Goal: Task Accomplishment & Management: Use online tool/utility

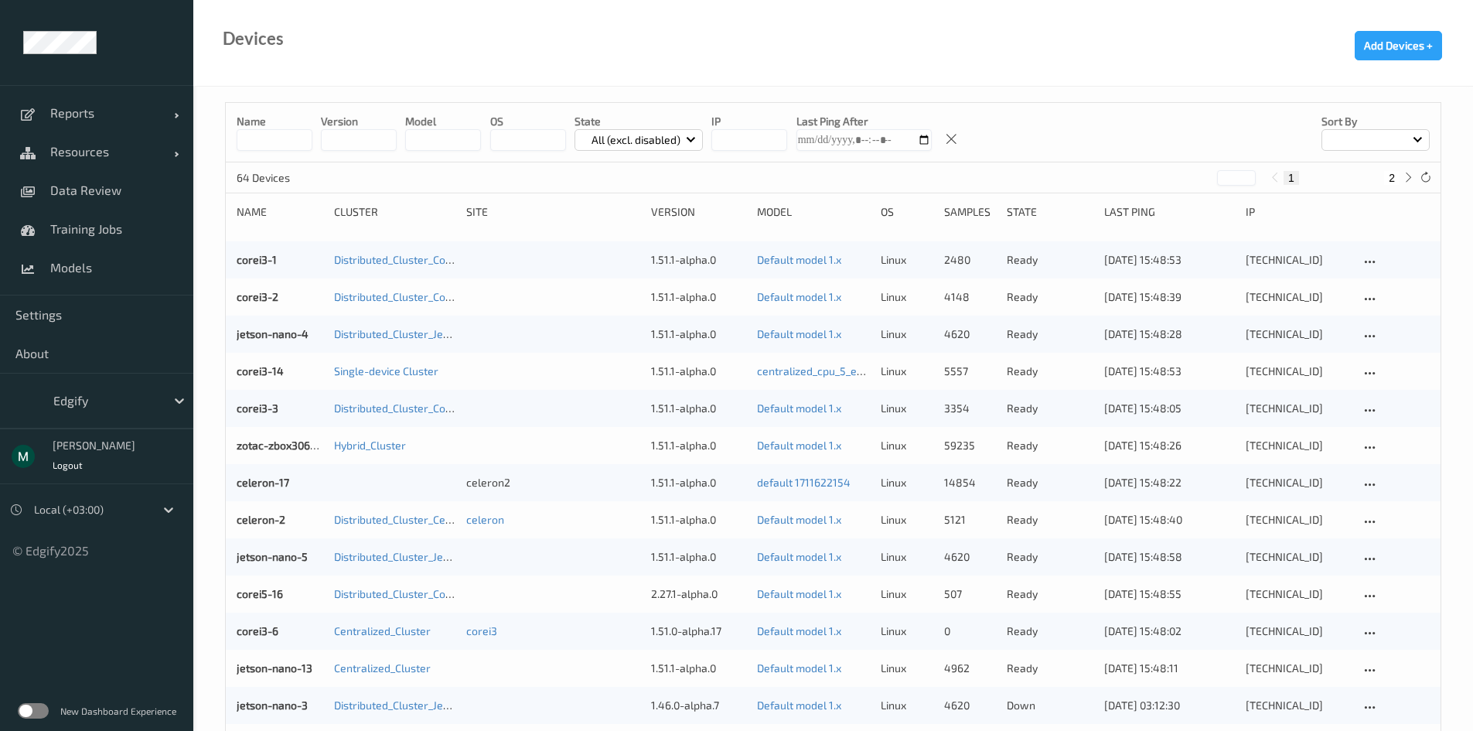
click at [276, 142] on input at bounding box center [275, 140] width 76 height 22
type input "****"
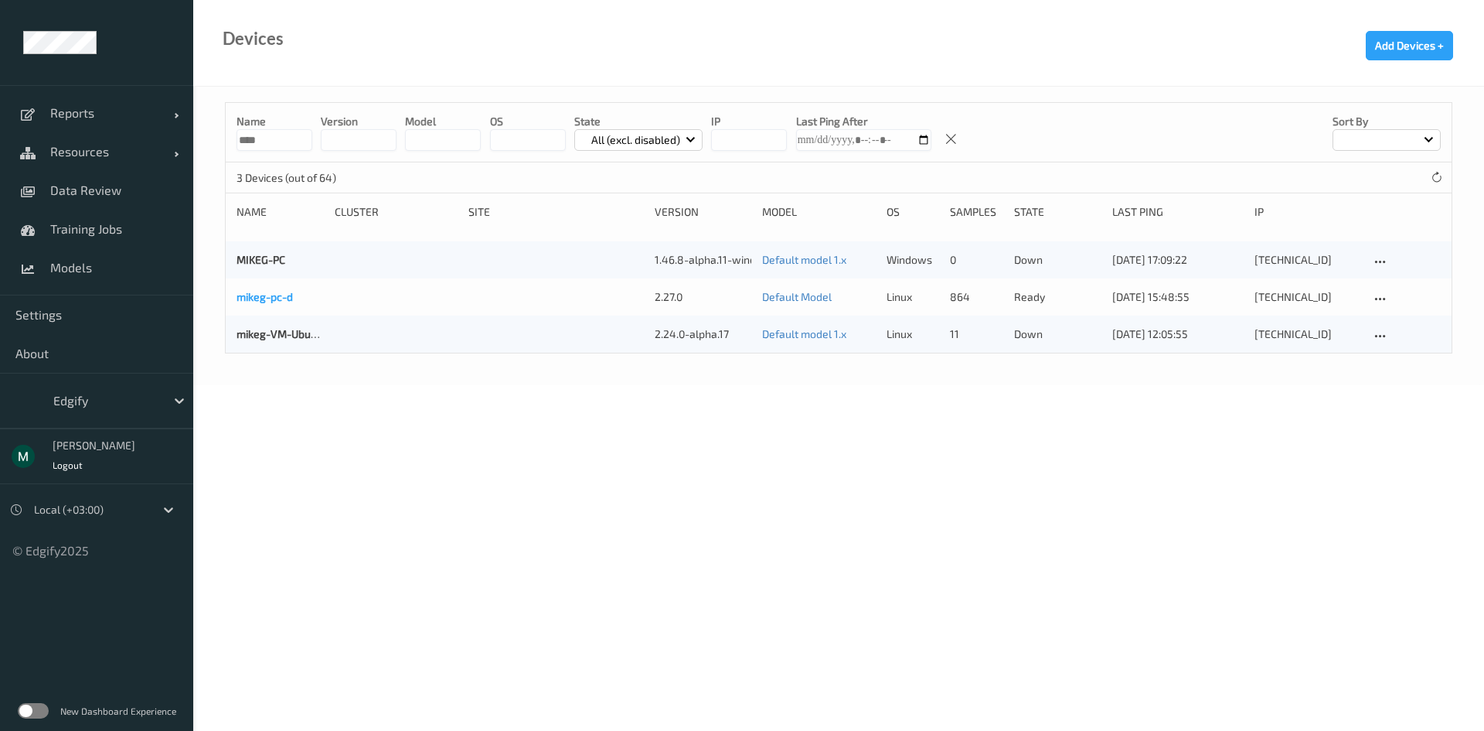
click at [286, 298] on link "mikeg-pc-d" at bounding box center [265, 296] width 56 height 13
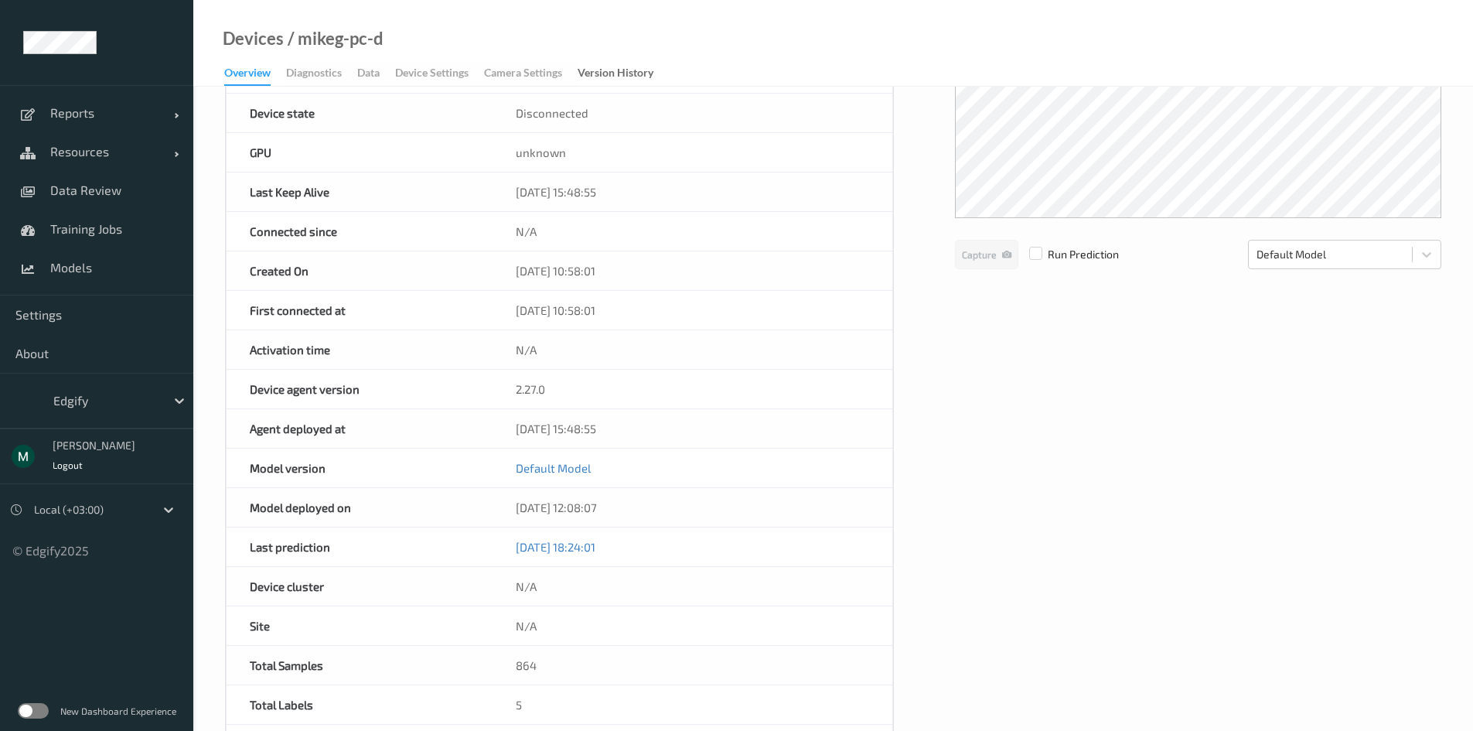
scroll to position [232, 0]
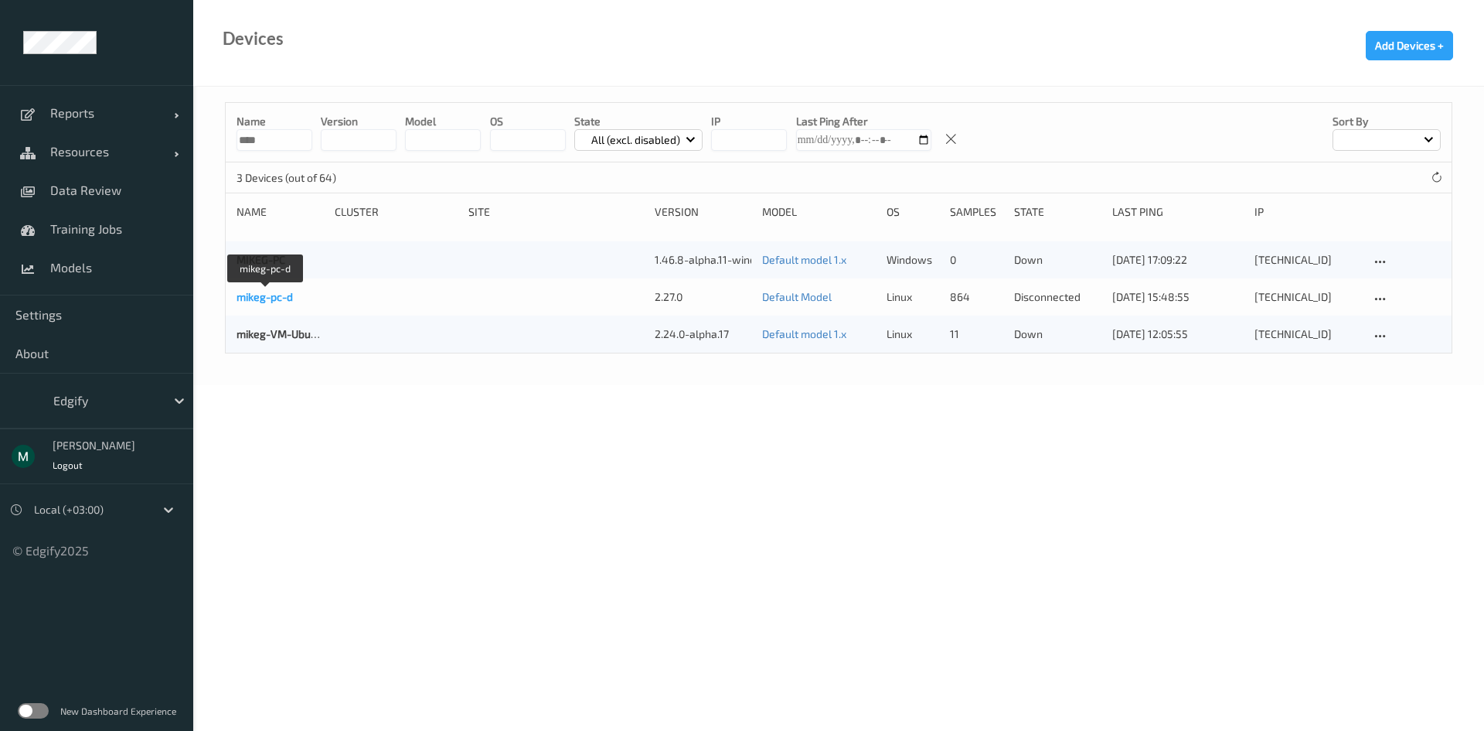
click at [278, 297] on link "mikeg-pc-d" at bounding box center [265, 296] width 56 height 13
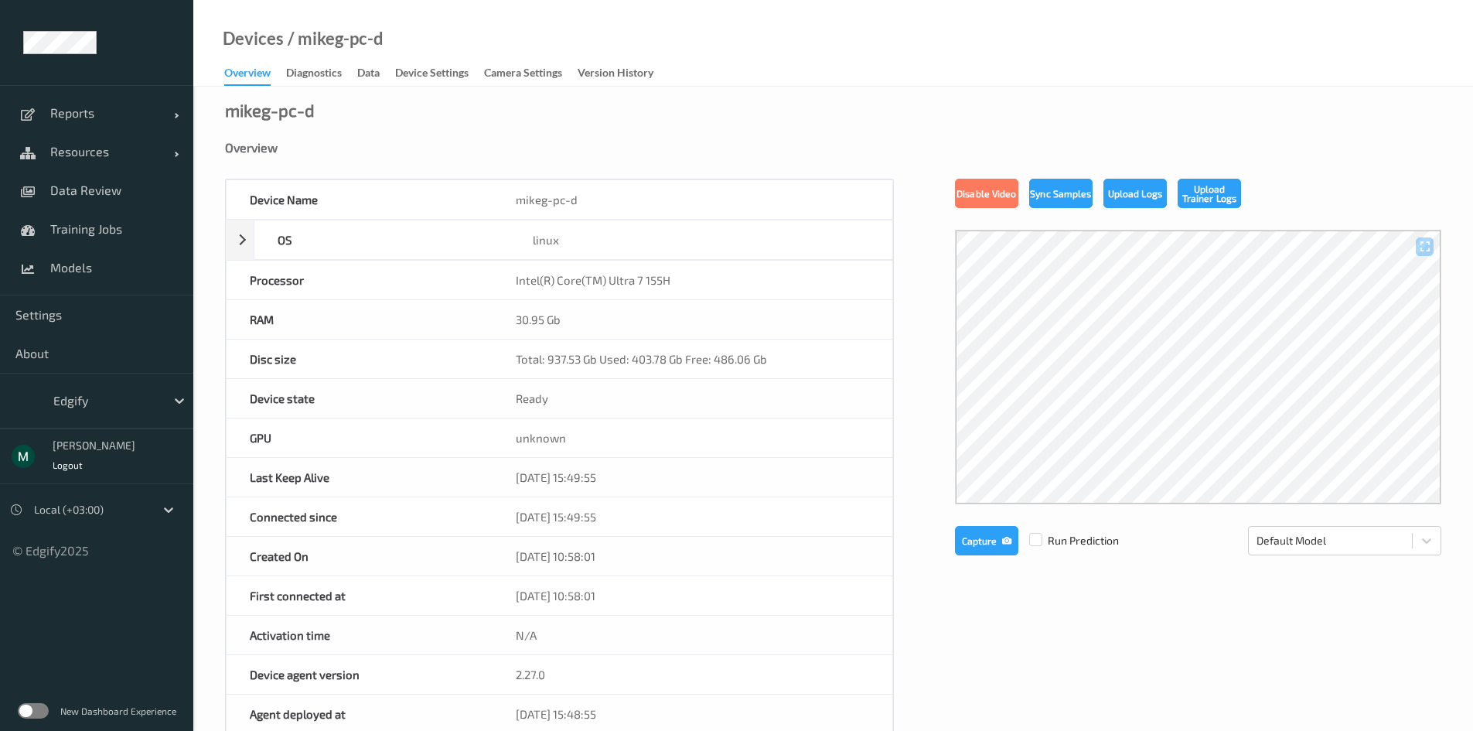
click at [32, 714] on label at bounding box center [33, 710] width 31 height 15
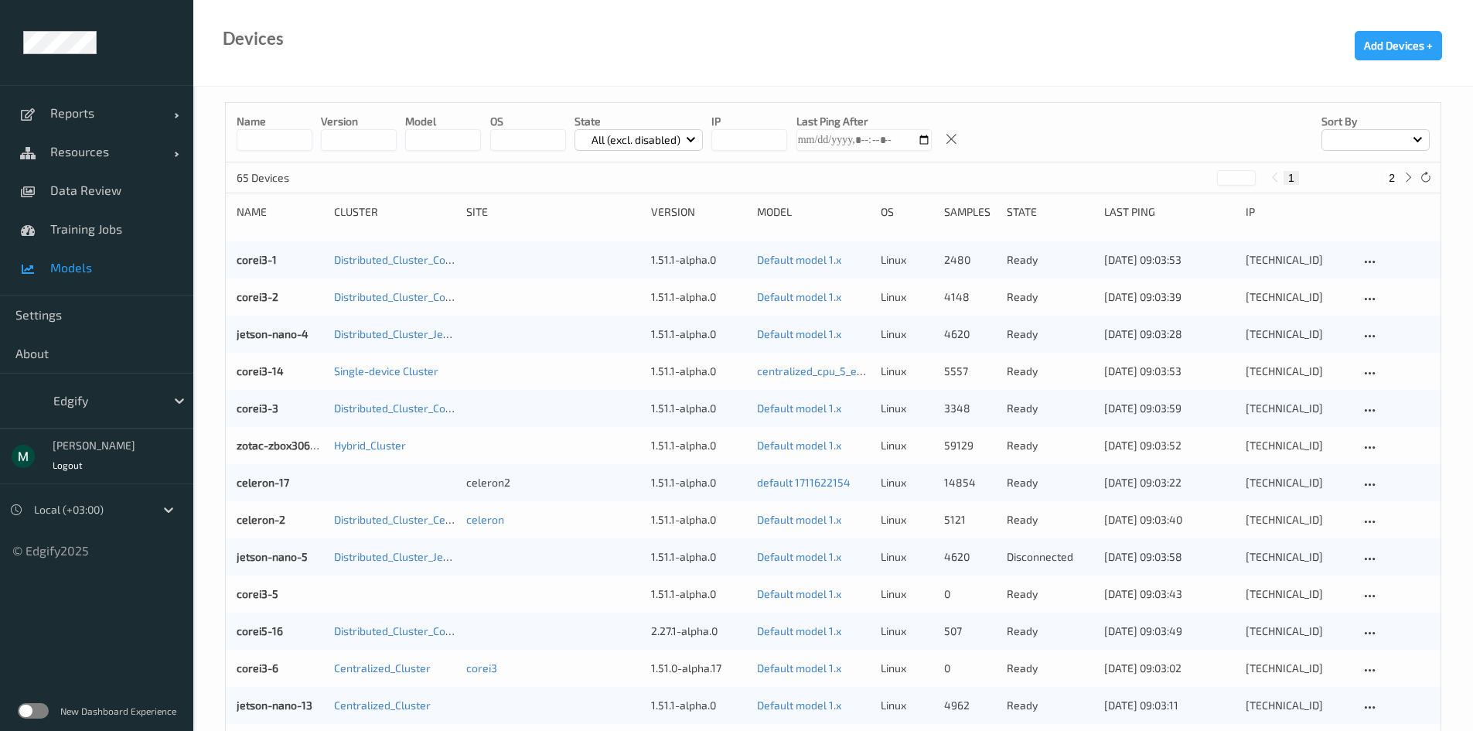
click at [79, 262] on span "Models" at bounding box center [114, 267] width 128 height 15
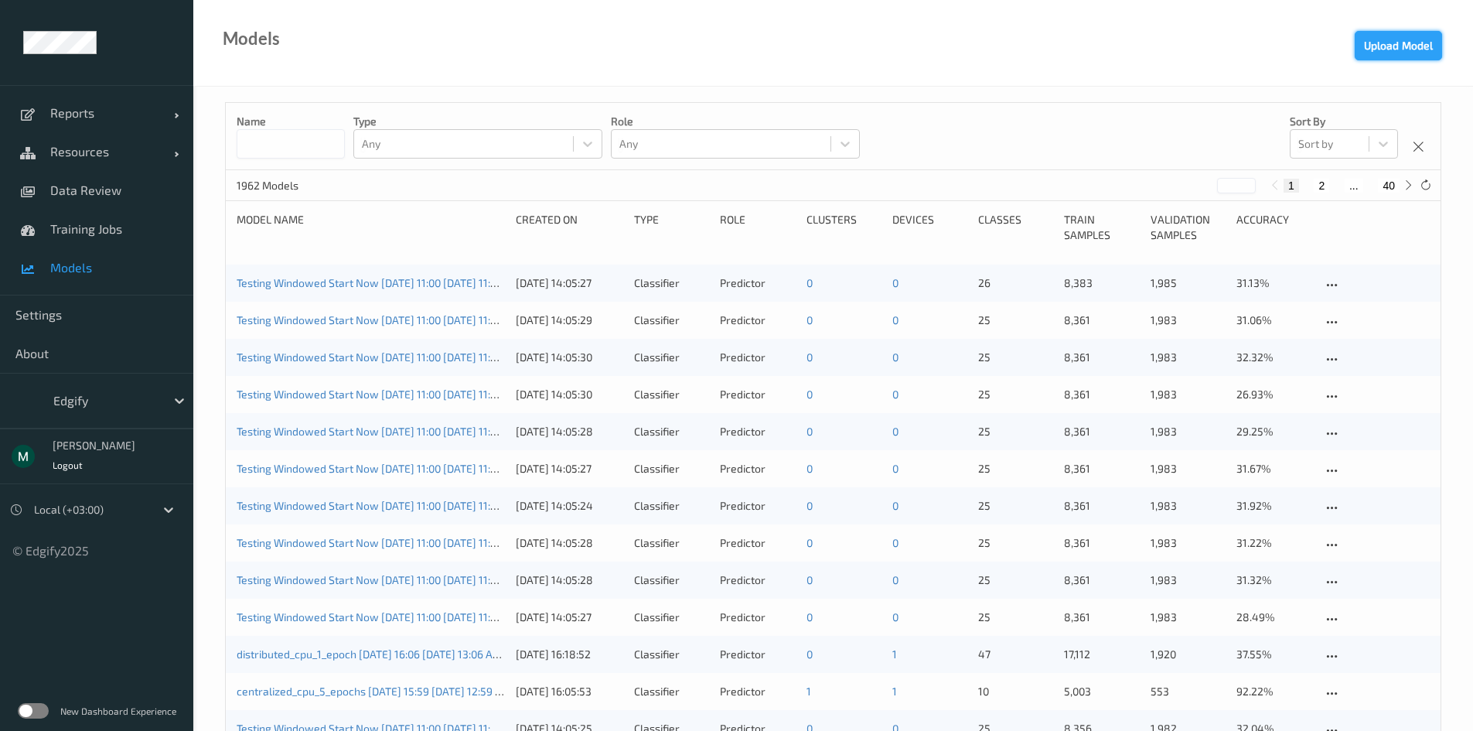
click at [1398, 40] on button "Upload Model" at bounding box center [1398, 45] width 87 height 29
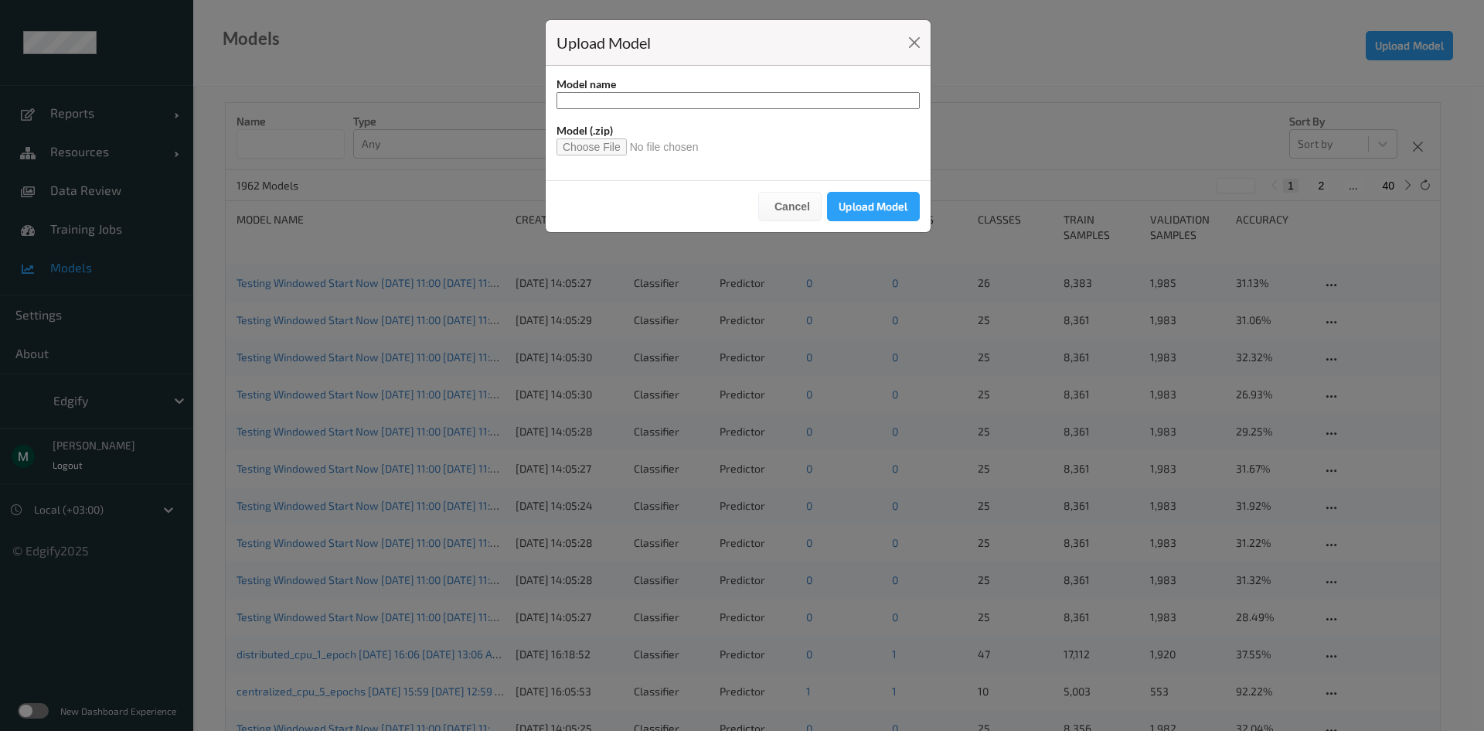
click at [642, 101] on input at bounding box center [738, 100] width 363 height 17
paste input "**********"
type input "**********"
click at [598, 141] on input "file" at bounding box center [634, 146] width 155 height 17
type input "**********"
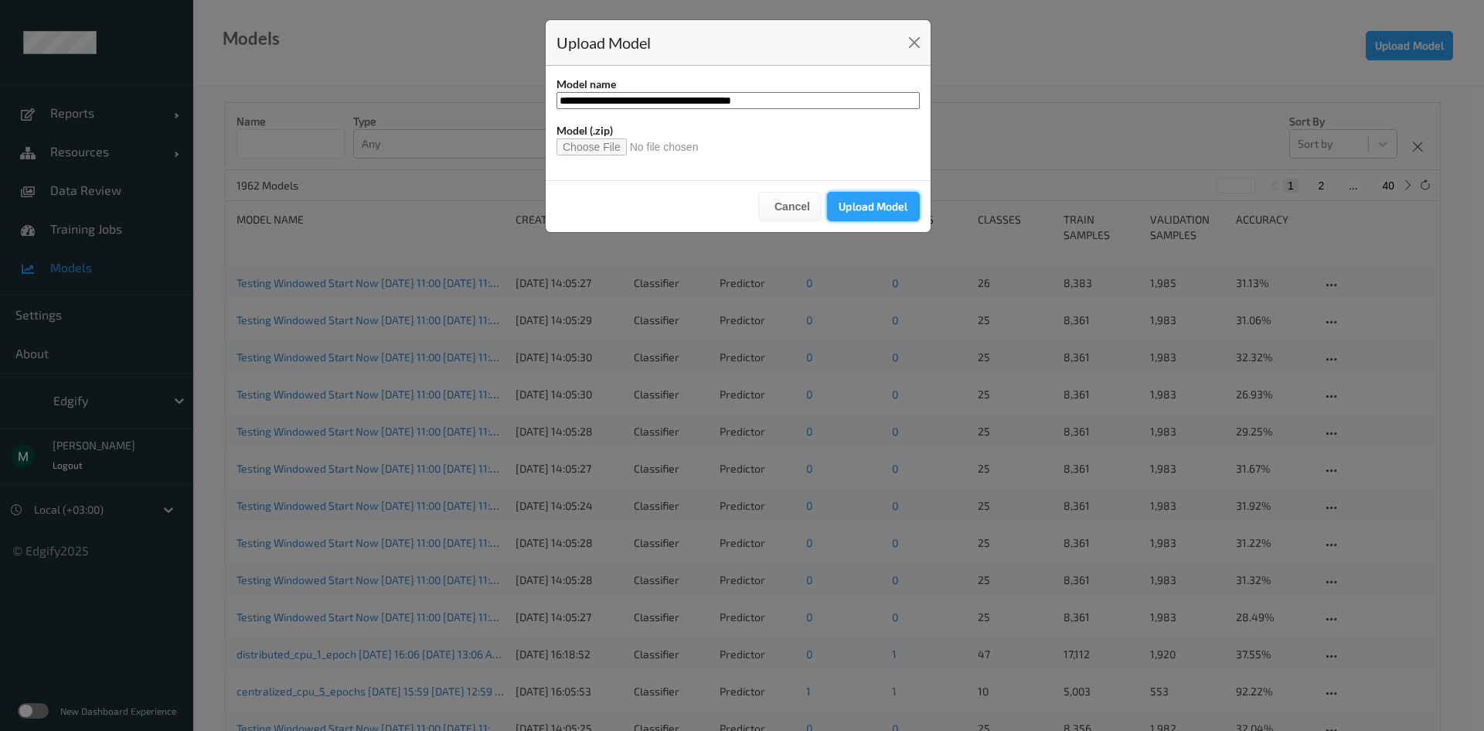
click at [861, 202] on button "Upload Model" at bounding box center [873, 206] width 93 height 29
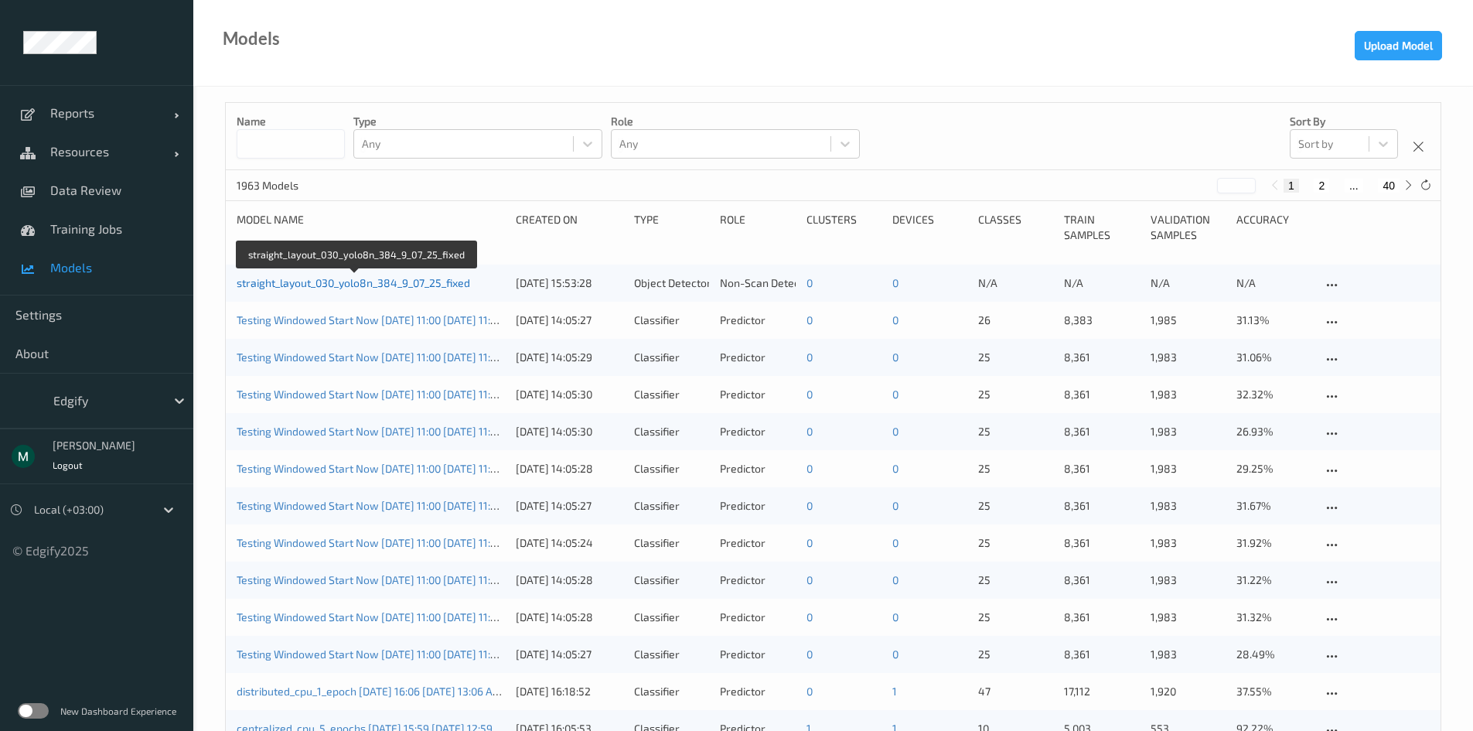
click at [364, 285] on link "straight_layout_030_yolo8n_384_9_07_25_fixed" at bounding box center [353, 282] width 233 height 13
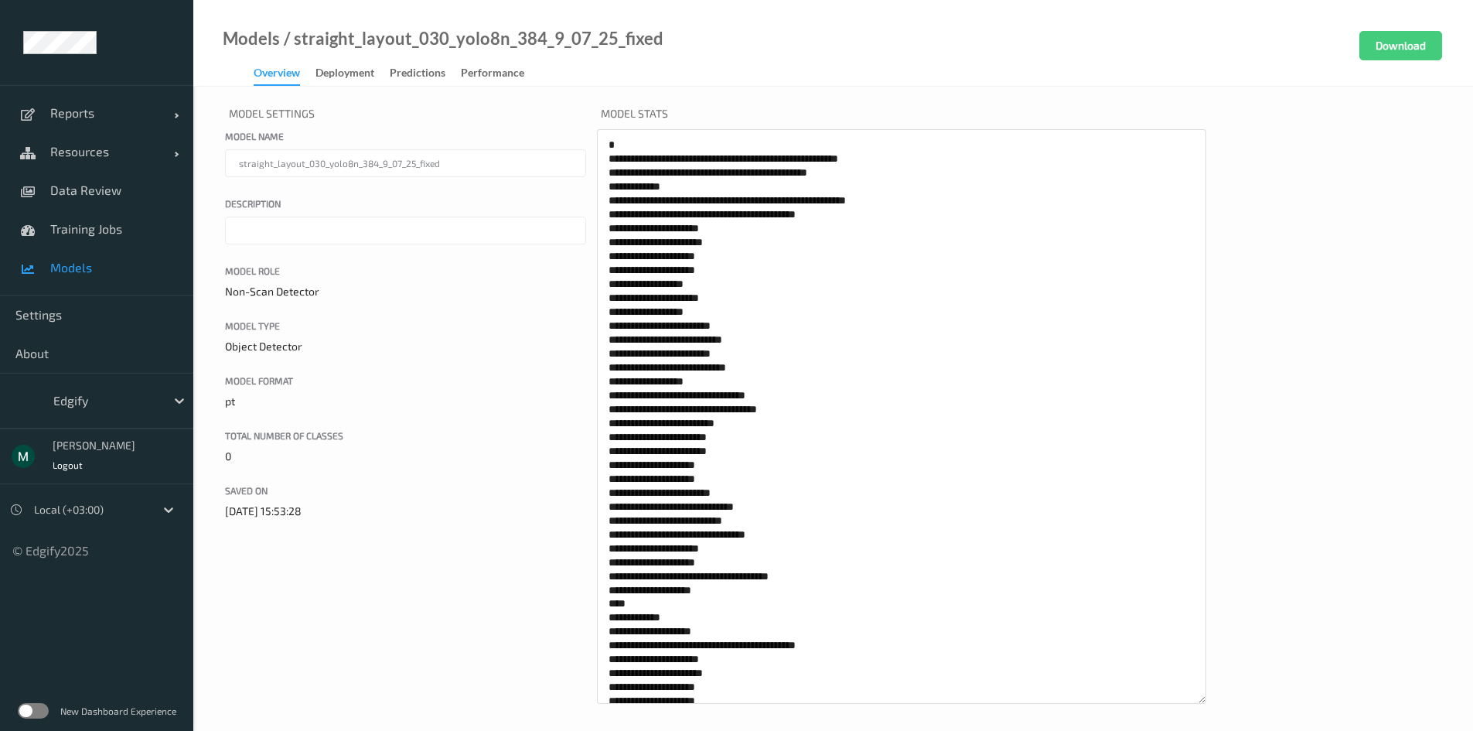
click at [339, 62] on div "Models / straight_layout_030_yolo8n_384_9_07_25_fixed Overview Deployment Predi…" at bounding box center [428, 58] width 470 height 55
click at [343, 69] on div "Deployment" at bounding box center [344, 74] width 59 height 19
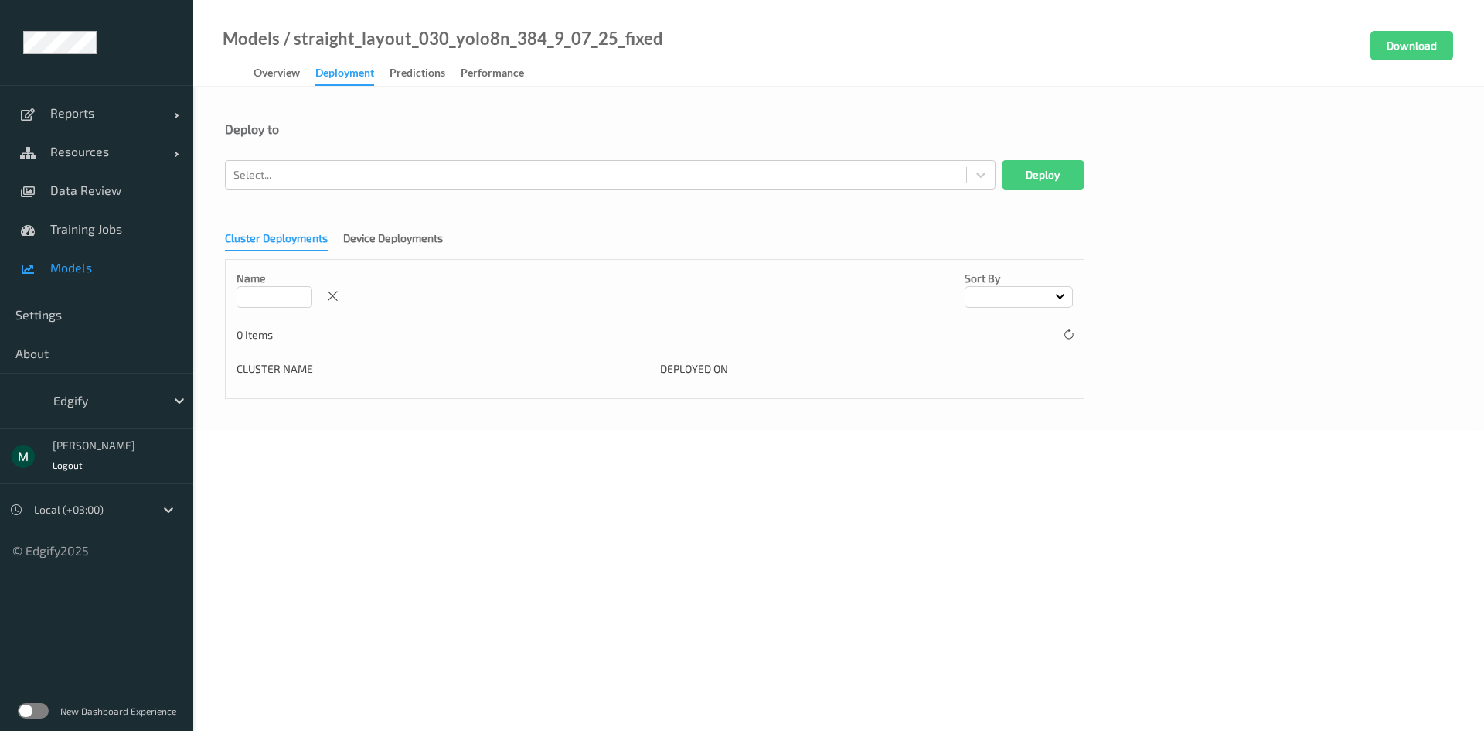
click at [29, 707] on label at bounding box center [33, 710] width 31 height 15
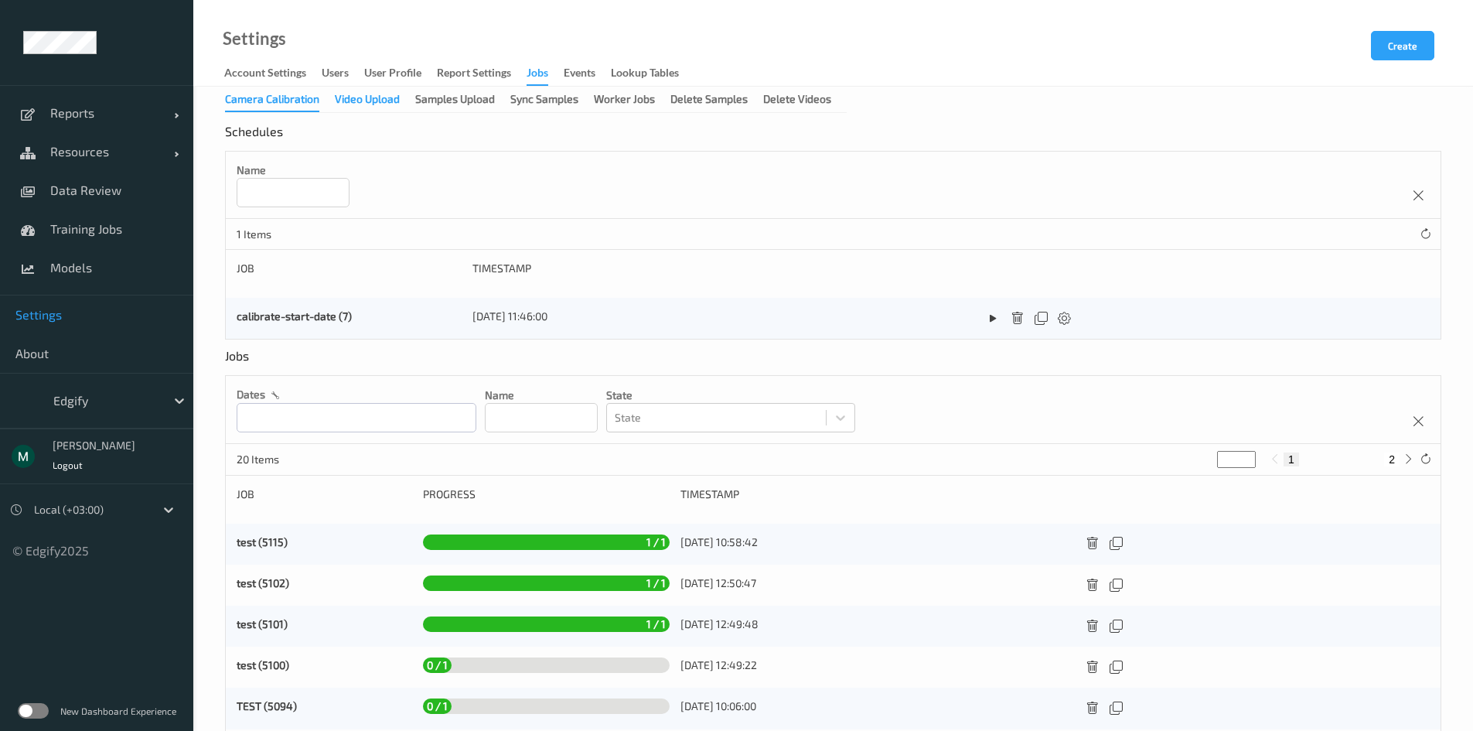
click at [385, 104] on div "Video Upload" at bounding box center [367, 100] width 65 height 19
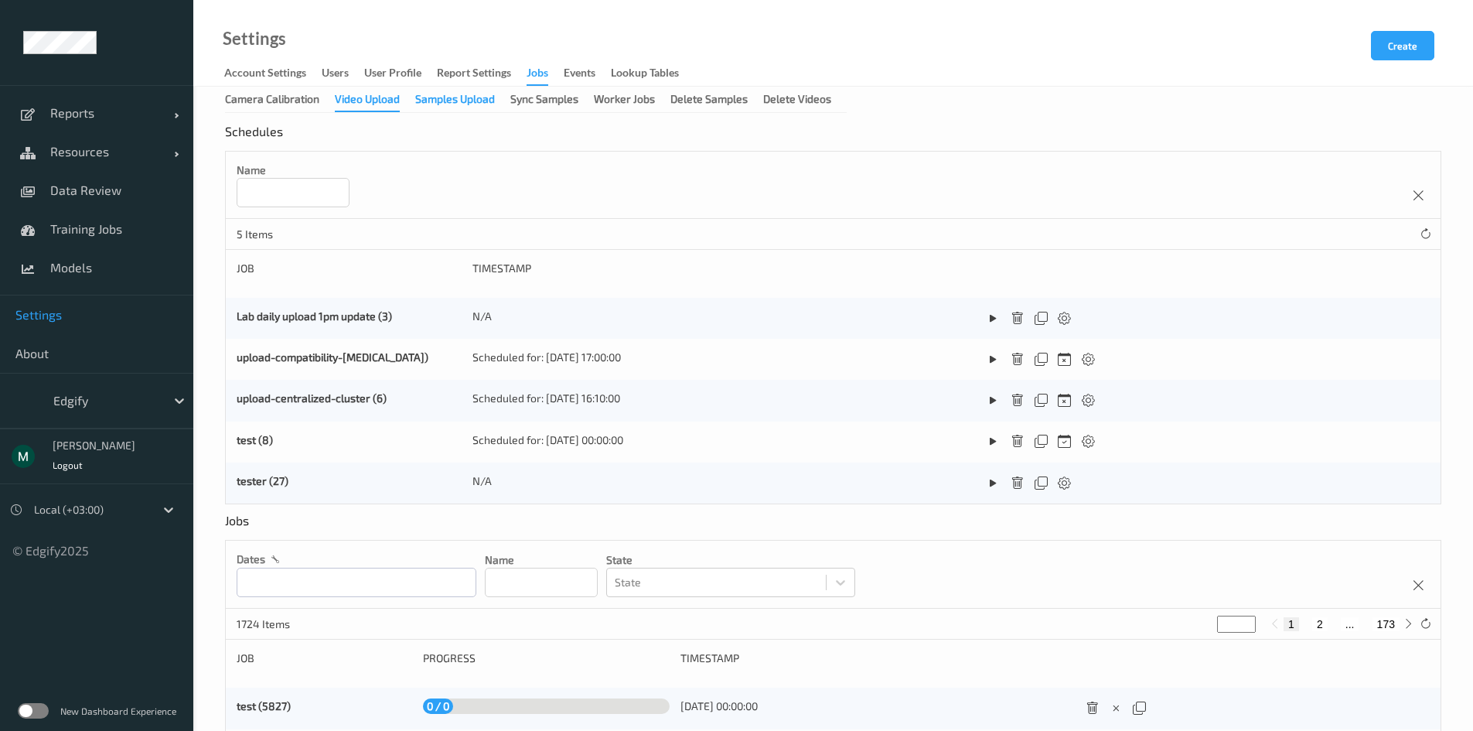
click at [458, 101] on div "Samples Upload" at bounding box center [455, 100] width 80 height 19
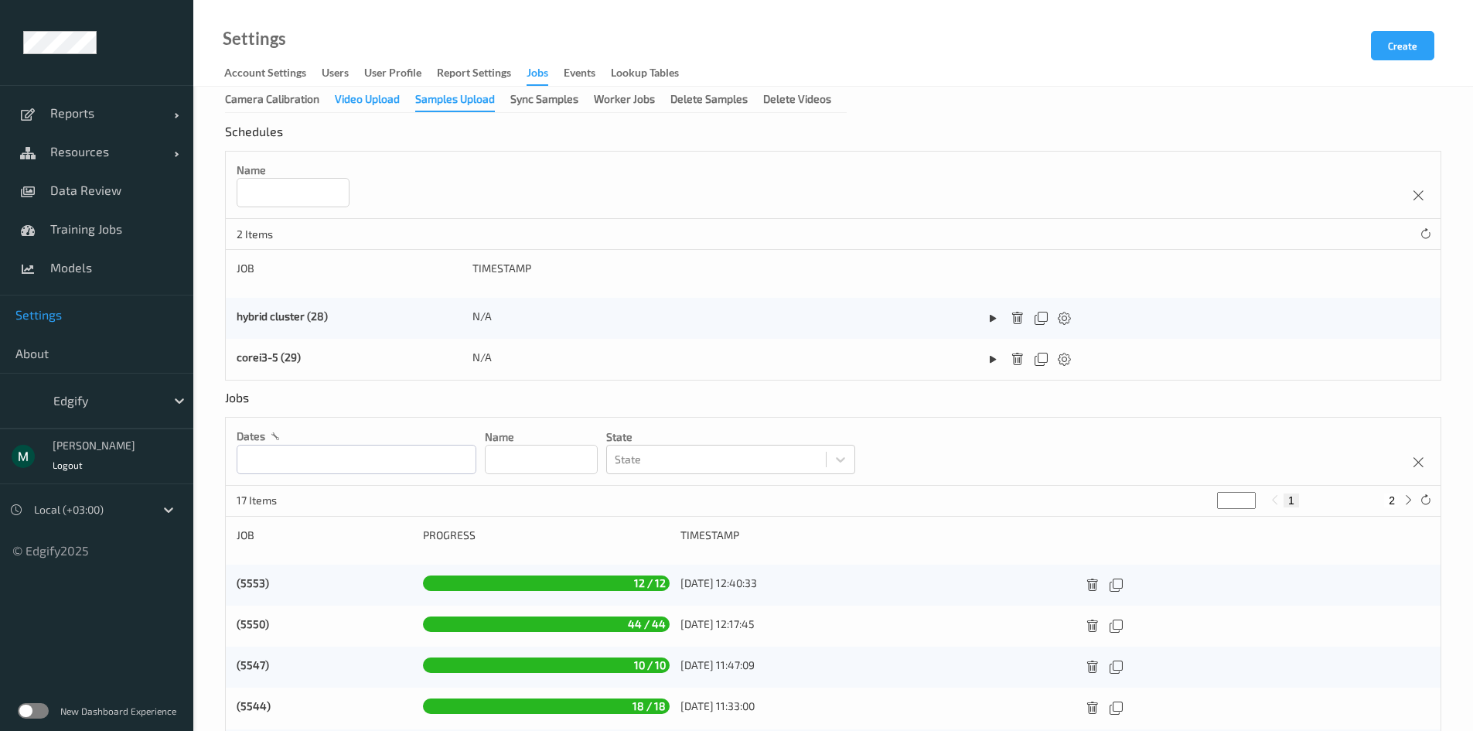
click at [387, 106] on div "Video Upload" at bounding box center [367, 100] width 65 height 19
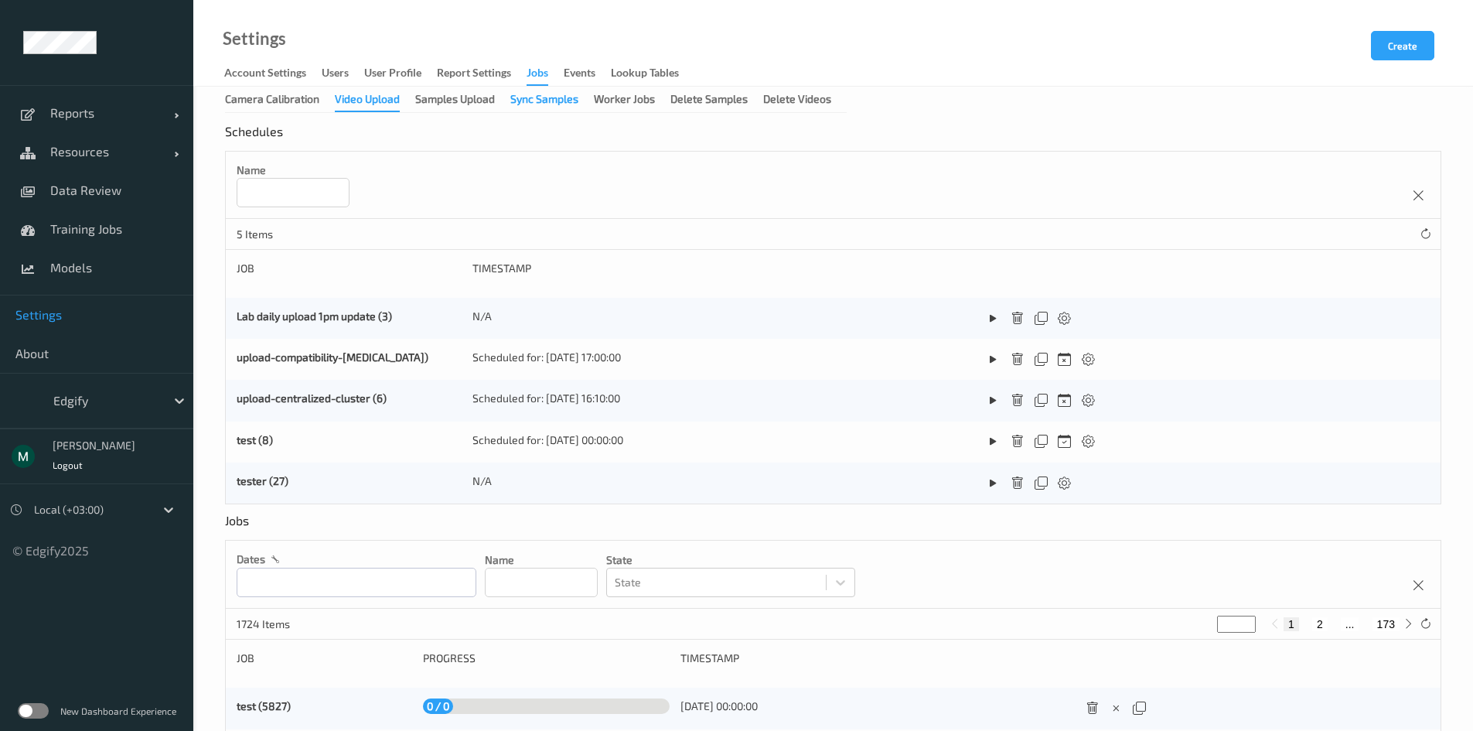
click at [541, 102] on div "Sync Samples" at bounding box center [544, 100] width 68 height 19
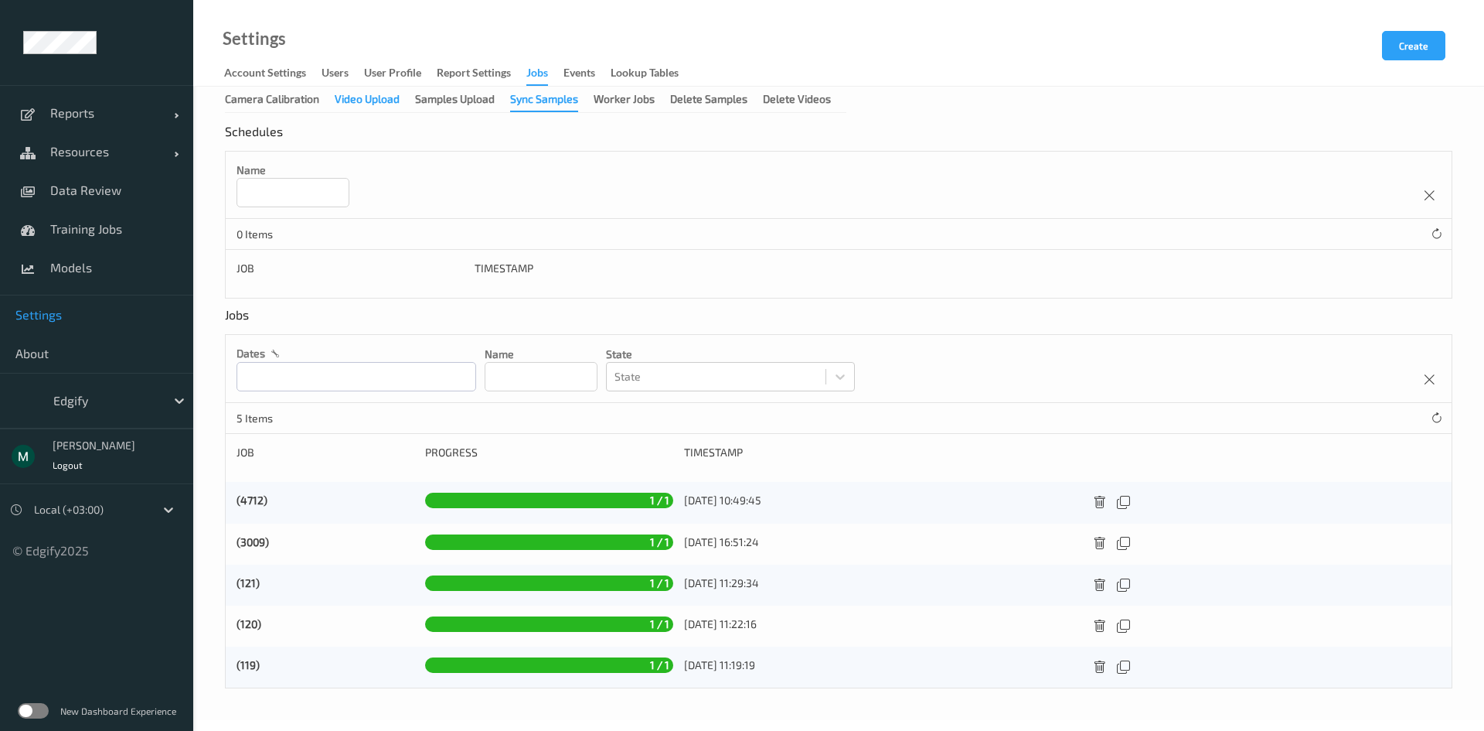
click at [398, 105] on div "Video Upload" at bounding box center [367, 100] width 65 height 19
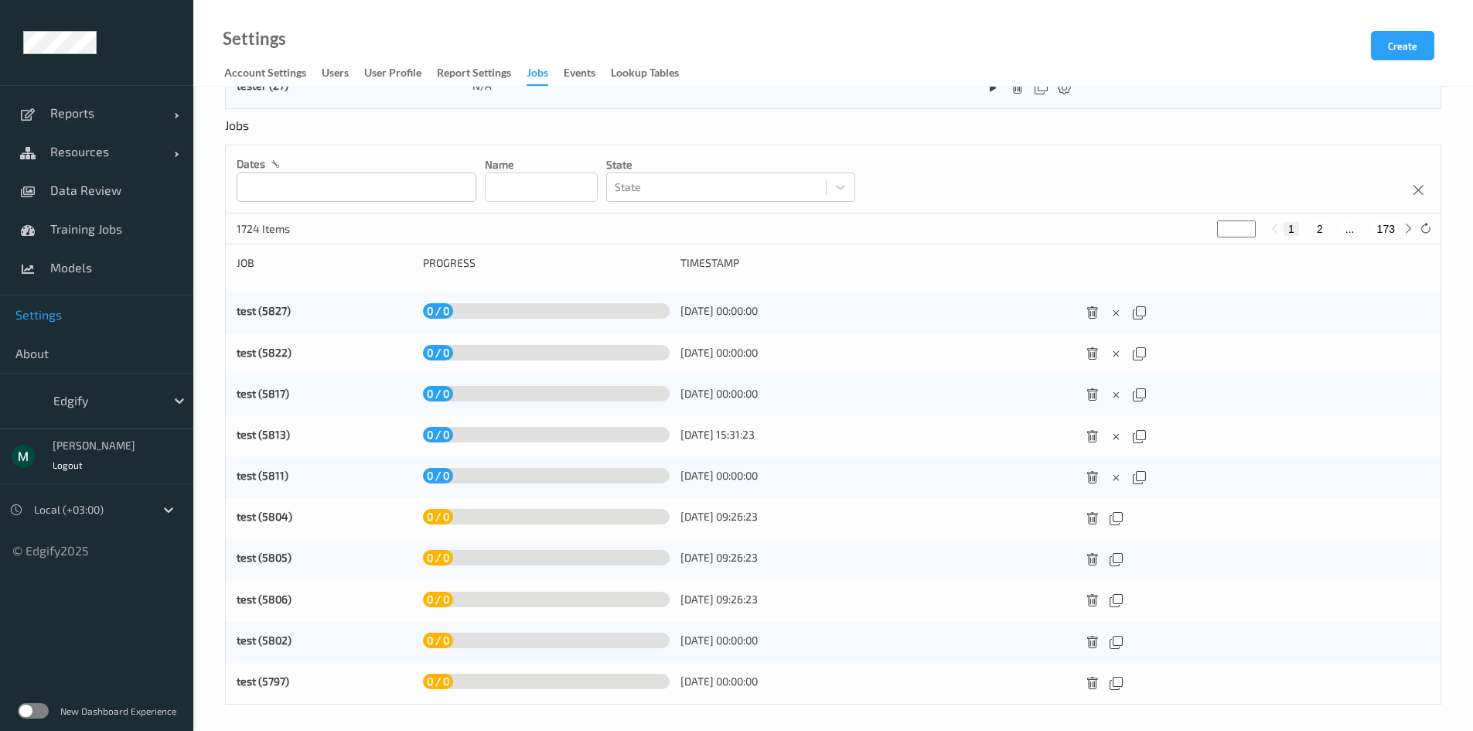
scroll to position [400, 0]
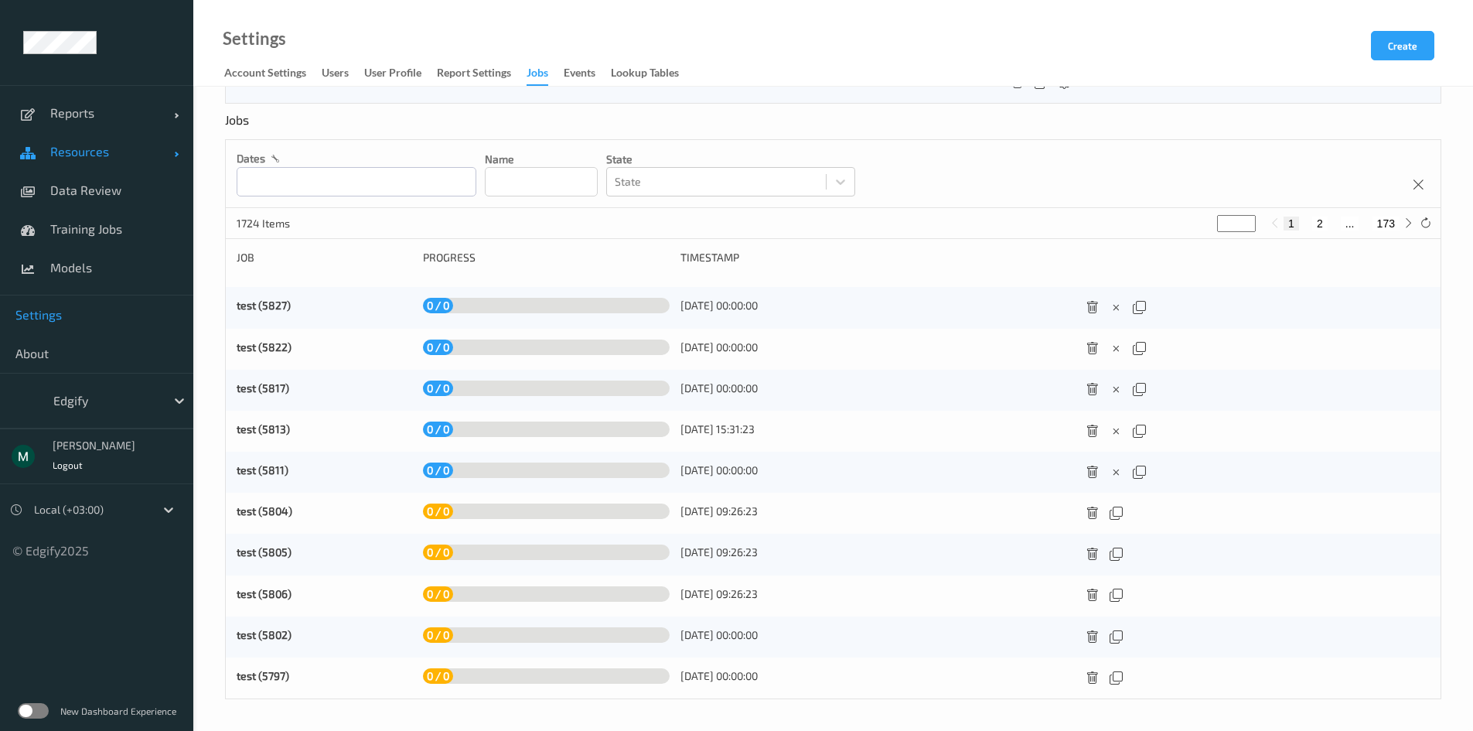
click at [70, 152] on span "Resources" at bounding box center [112, 151] width 124 height 15
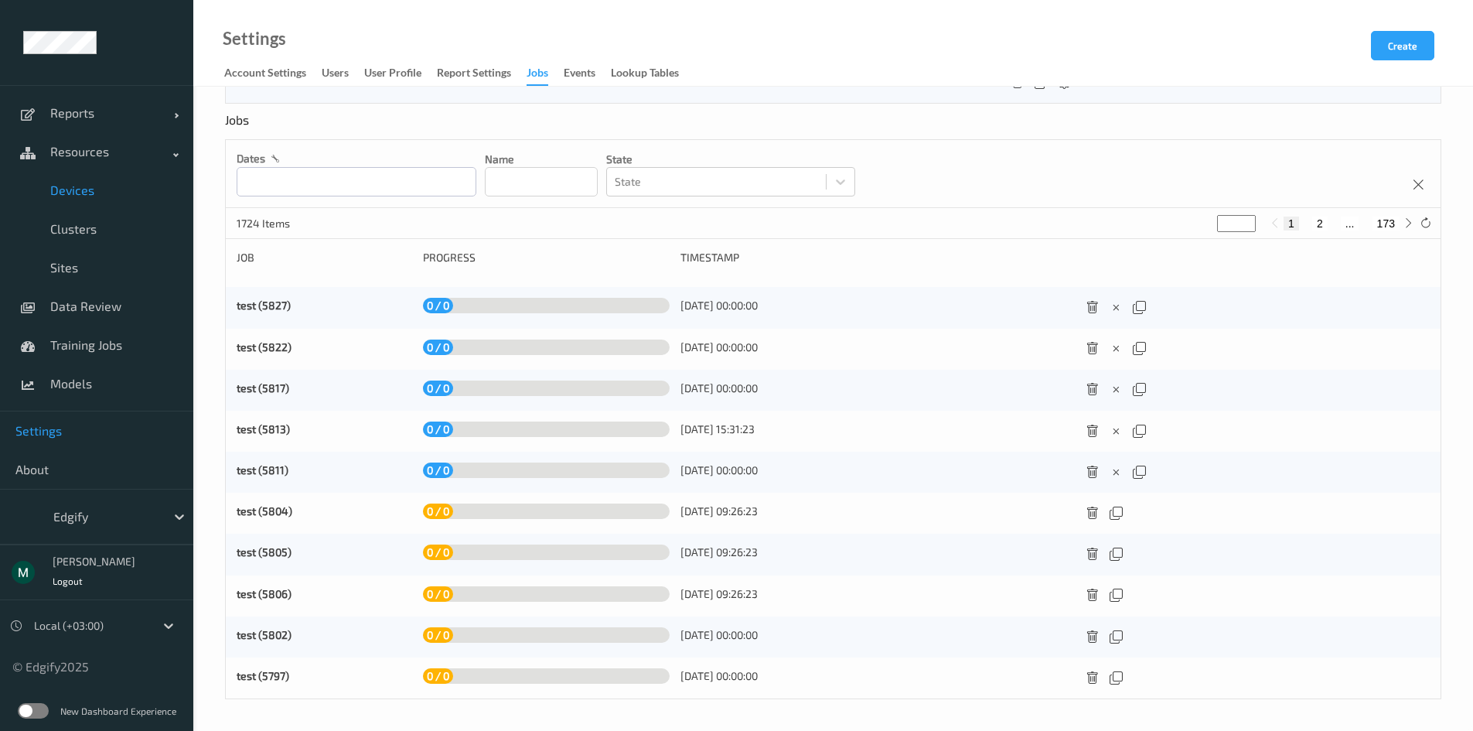
click at [73, 189] on span "Devices" at bounding box center [114, 189] width 128 height 15
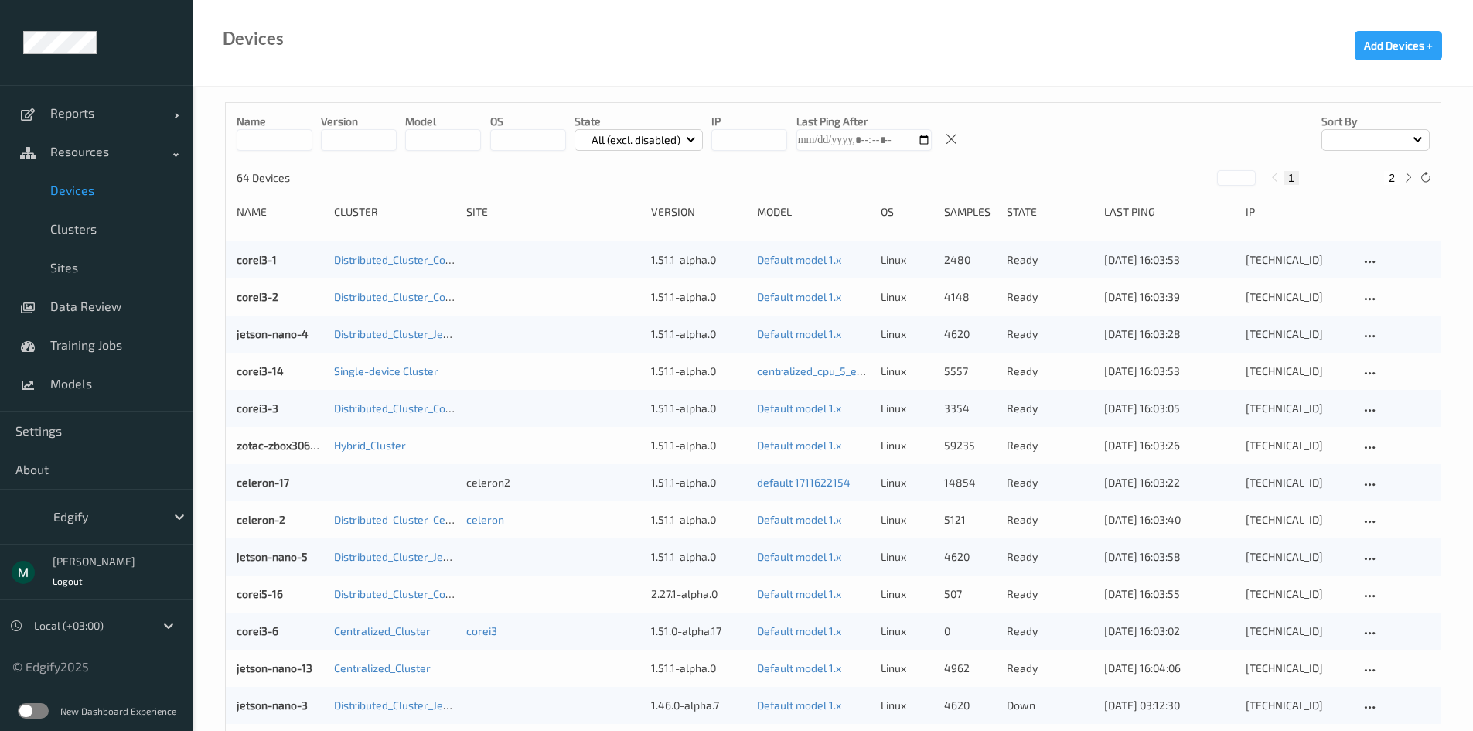
click at [39, 703] on label at bounding box center [33, 710] width 31 height 15
